Goal: Task Accomplishment & Management: Use online tool/utility

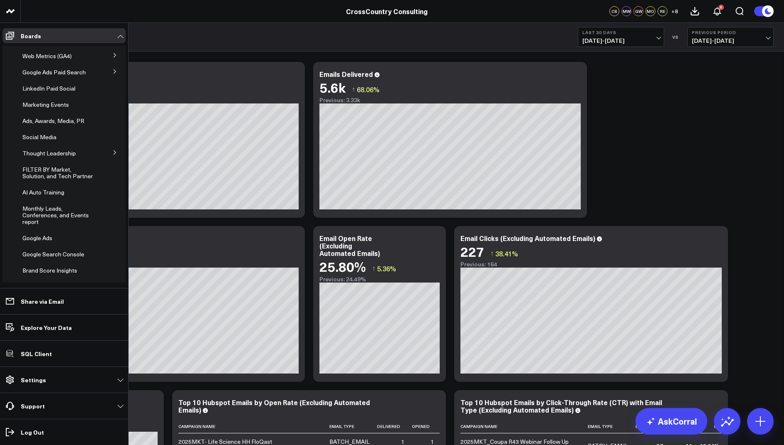
scroll to position [210, 0]
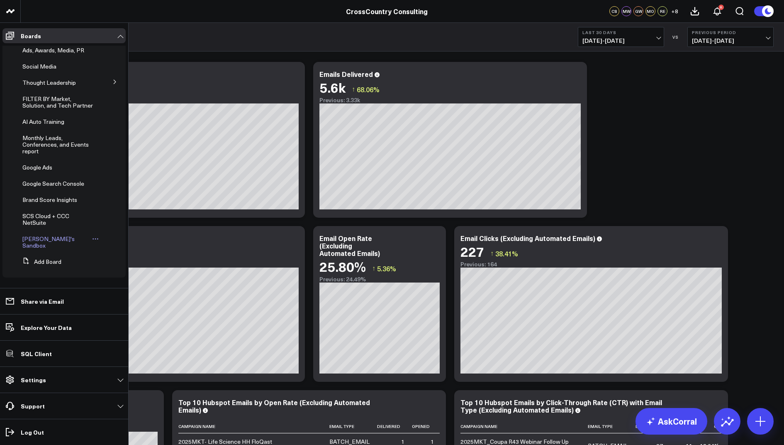
click at [47, 245] on span "[PERSON_NAME]'s Sandbox" at bounding box center [48, 241] width 52 height 15
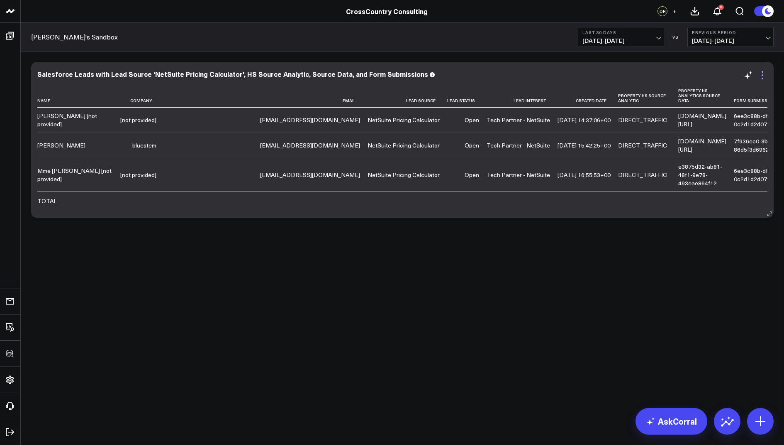
click at [763, 72] on icon at bounding box center [763, 72] width 2 height 2
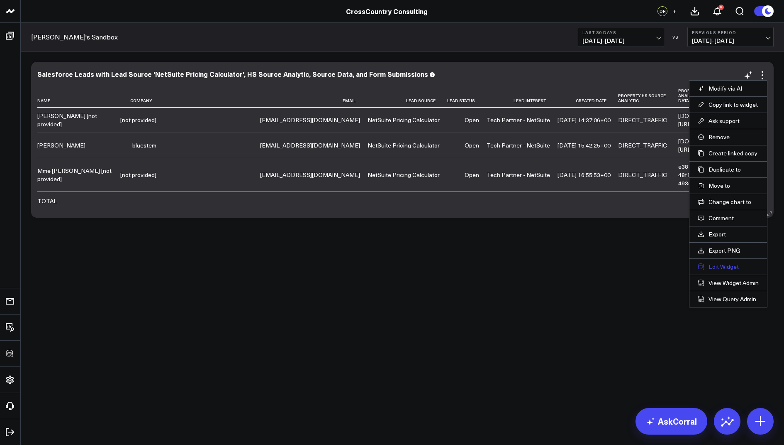
click at [717, 265] on button "Edit Widget" at bounding box center [728, 266] width 61 height 7
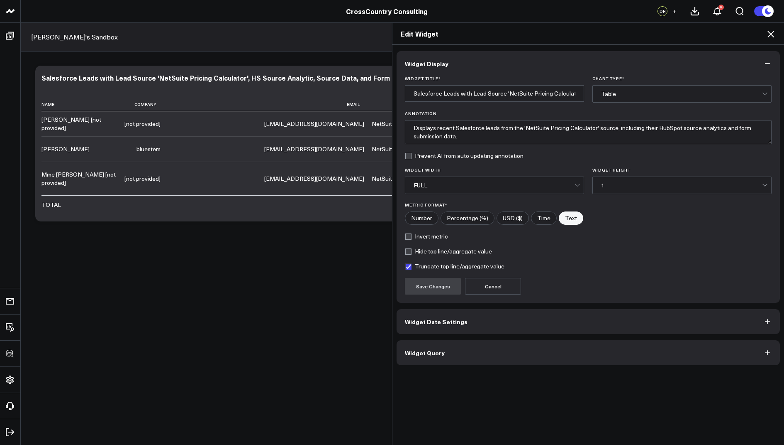
click at [414, 349] on span "Widget Query" at bounding box center [425, 352] width 40 height 7
